Goal: Task Accomplishment & Management: Complete application form

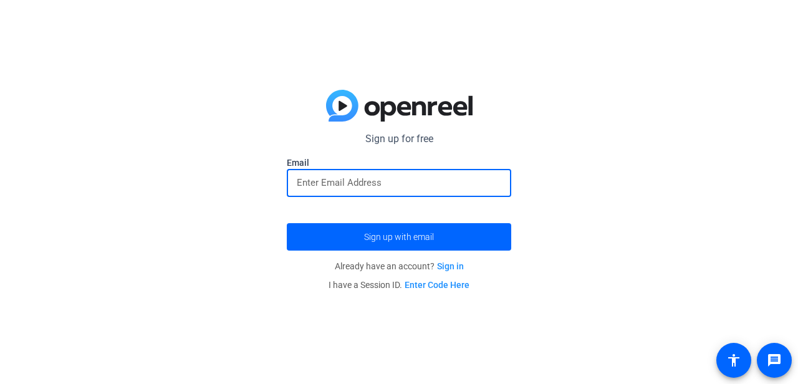
click at [455, 188] on input "email" at bounding box center [399, 182] width 204 height 15
type input "[EMAIL_ADDRESS][PERSON_NAME][DOMAIN_NAME]"
drag, startPoint x: 431, startPoint y: 179, endPoint x: 236, endPoint y: 178, distance: 195.8
click at [236, 178] on div "Sign up for free [EMAIL_ADDRESS][PERSON_NAME][DOMAIN_NAME] Email [DOMAIN_NAME][…" at bounding box center [399, 192] width 798 height 384
paste input "[EMAIL_ADDRESS][DOMAIN_NAME]"
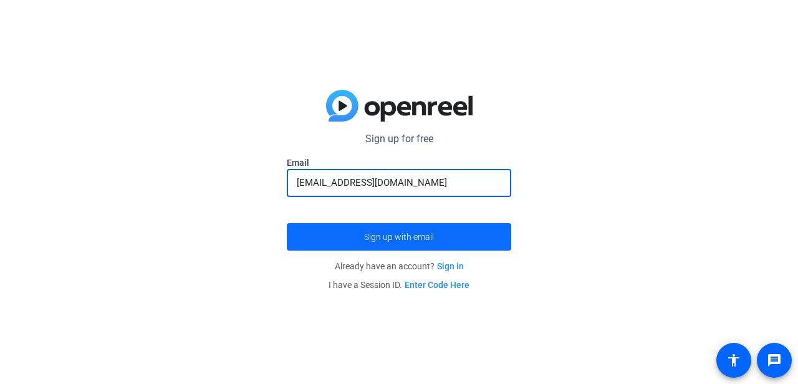
type input "[EMAIL_ADDRESS][DOMAIN_NAME]"
click at [400, 244] on span "submit" at bounding box center [399, 237] width 224 height 30
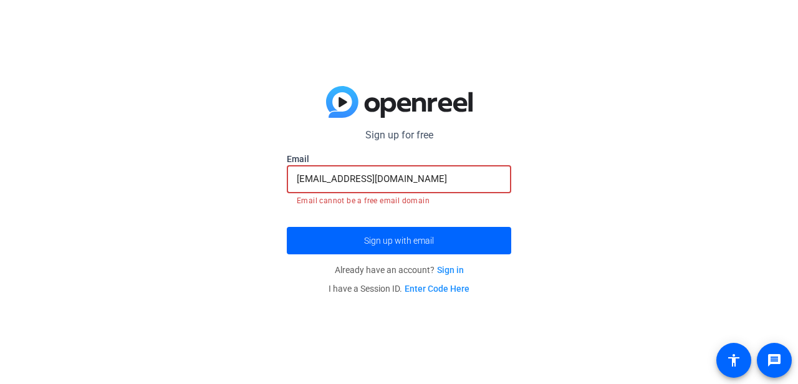
drag, startPoint x: 484, startPoint y: 185, endPoint x: 227, endPoint y: 171, distance: 257.8
click at [227, 171] on div "Sign up for free [EMAIL_ADDRESS][PERSON_NAME][DOMAIN_NAME] Email [EMAIL_ADDRESS…" at bounding box center [399, 192] width 798 height 384
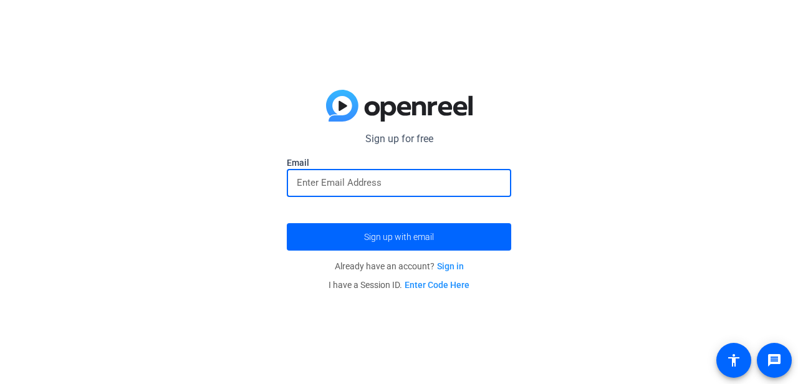
click at [308, 171] on div at bounding box center [399, 183] width 204 height 28
click at [308, 176] on input "email" at bounding box center [399, 182] width 204 height 15
type input "[EMAIL_ADDRESS][PERSON_NAME][DOMAIN_NAME]"
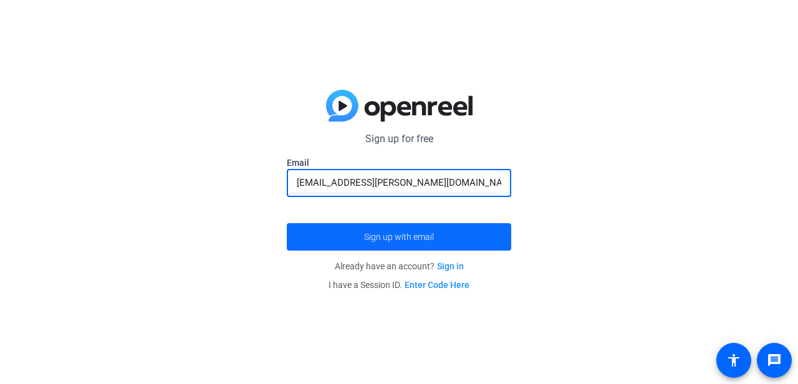
click at [457, 242] on span "submit" at bounding box center [399, 237] width 224 height 30
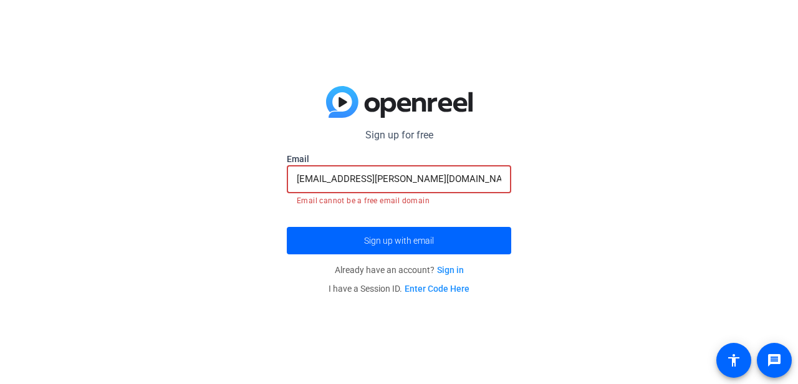
drag, startPoint x: 439, startPoint y: 181, endPoint x: 278, endPoint y: 168, distance: 161.4
click at [278, 168] on div "Sign up for free [EMAIL_ADDRESS][PERSON_NAME][DOMAIN_NAME] Email [DOMAIN_NAME][…" at bounding box center [399, 192] width 798 height 384
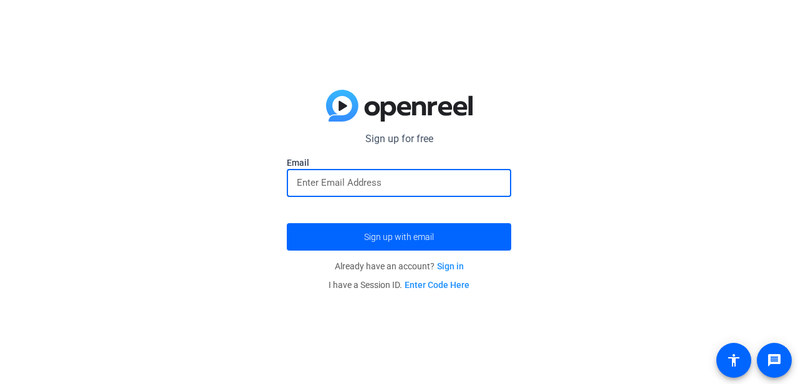
click at [446, 182] on input "email" at bounding box center [399, 182] width 204 height 15
click at [516, 137] on div "Sign up for free [EMAIL_ADDRESS][PERSON_NAME][DOMAIN_NAME] Email Sign up with e…" at bounding box center [399, 192] width 798 height 384
